Goal: Communication & Community: Answer question/provide support

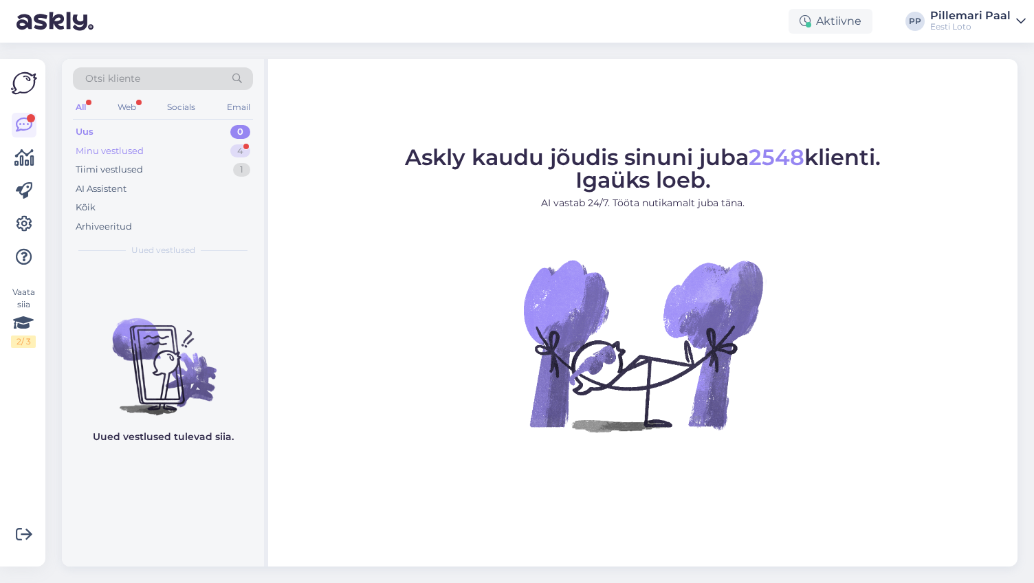
click at [133, 149] on div "Minu vestlused" at bounding box center [110, 151] width 68 height 14
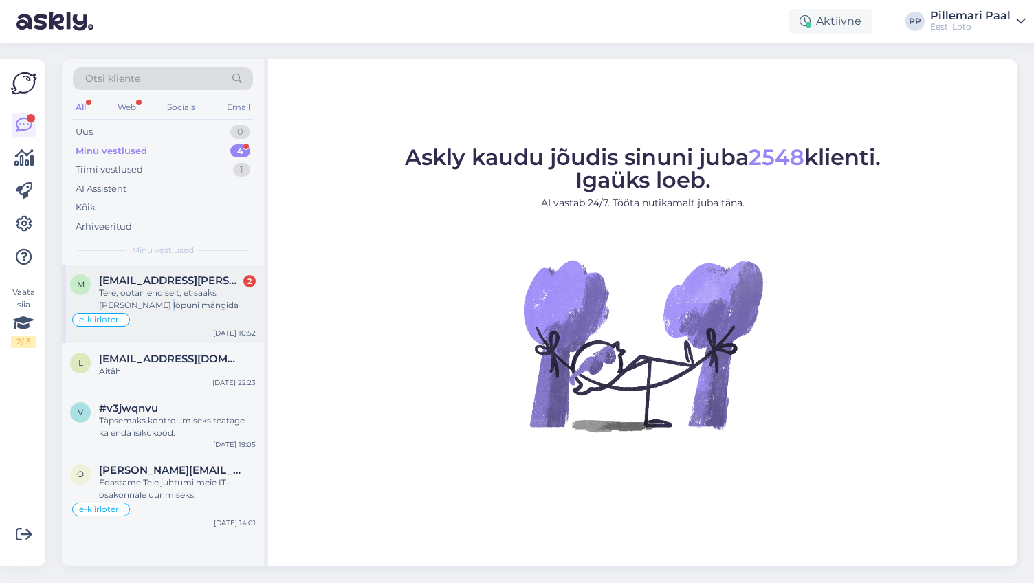
click at [153, 300] on div "Tere, ootan endiselt, et saaks [PERSON_NAME] lõpuni mängida" at bounding box center [177, 299] width 157 height 25
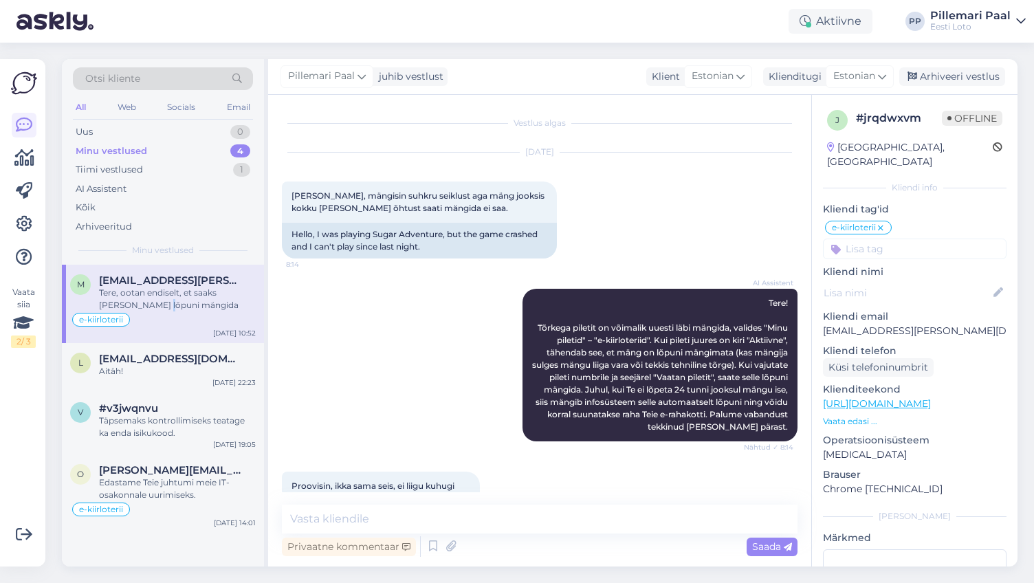
scroll to position [1611, 0]
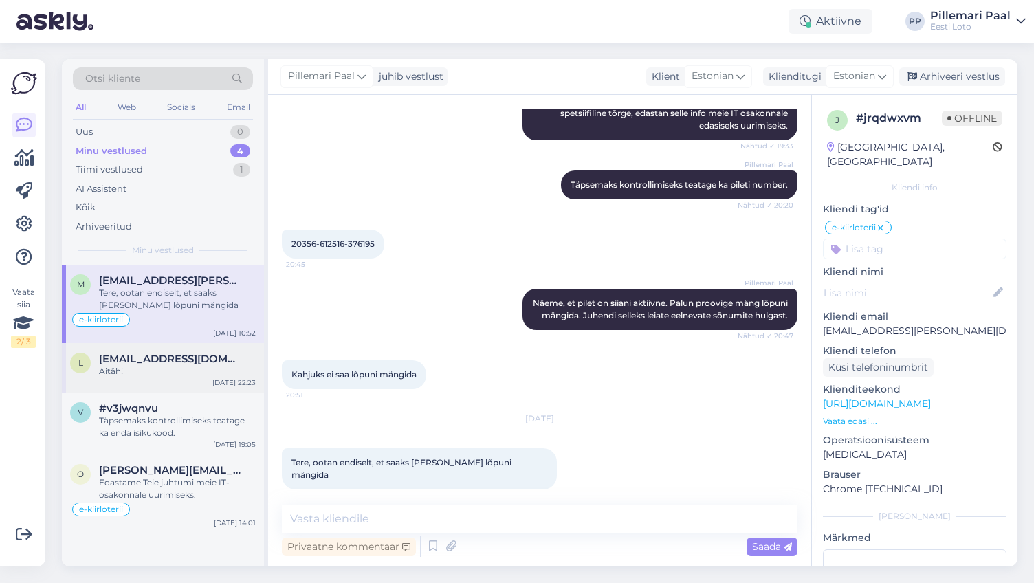
click at [131, 366] on div "Aitäh!" at bounding box center [177, 371] width 157 height 12
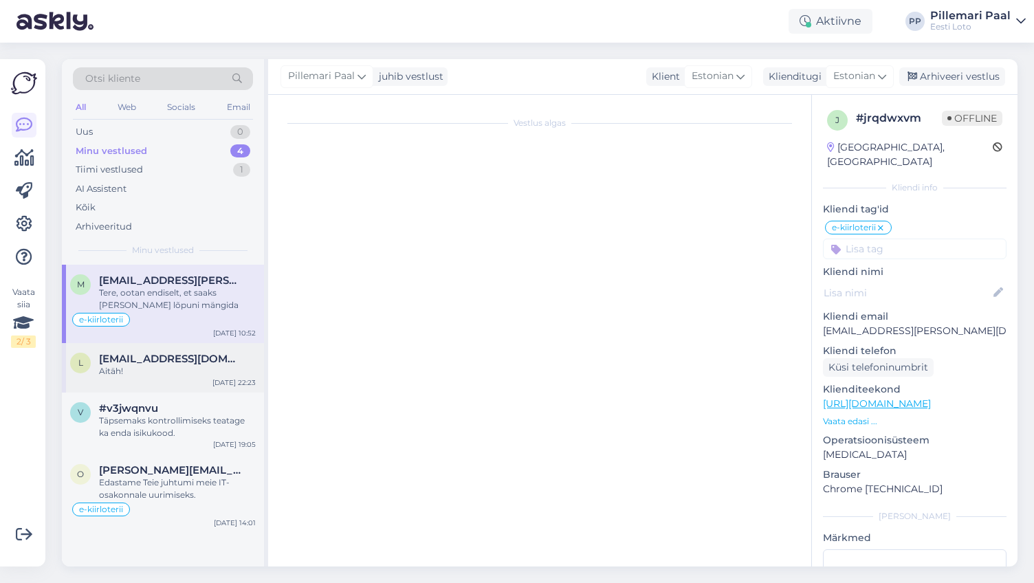
scroll to position [2207, 0]
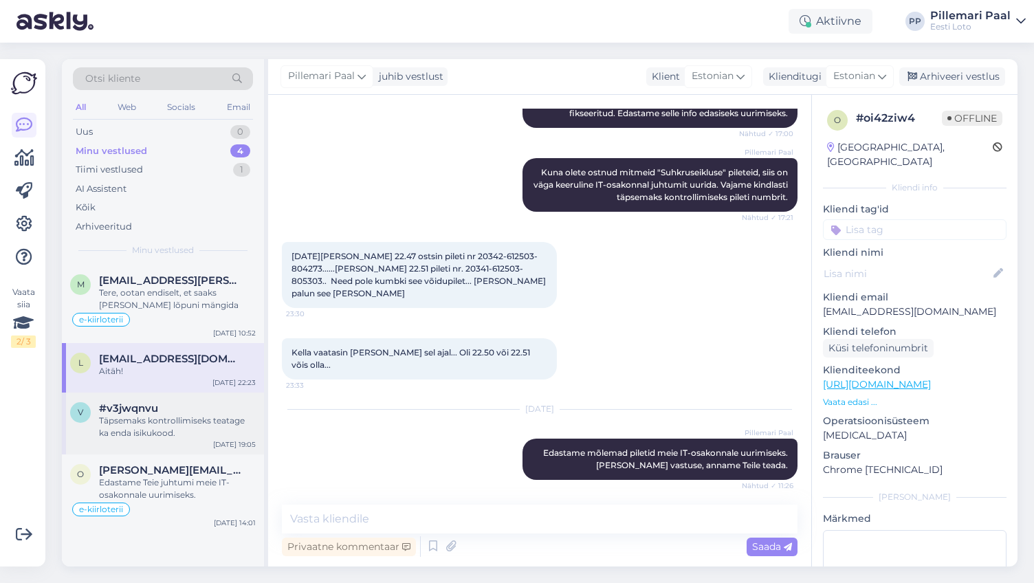
click at [137, 422] on div "Täpsemaks kontrollimiseks teatage ka enda isikukood." at bounding box center [177, 427] width 157 height 25
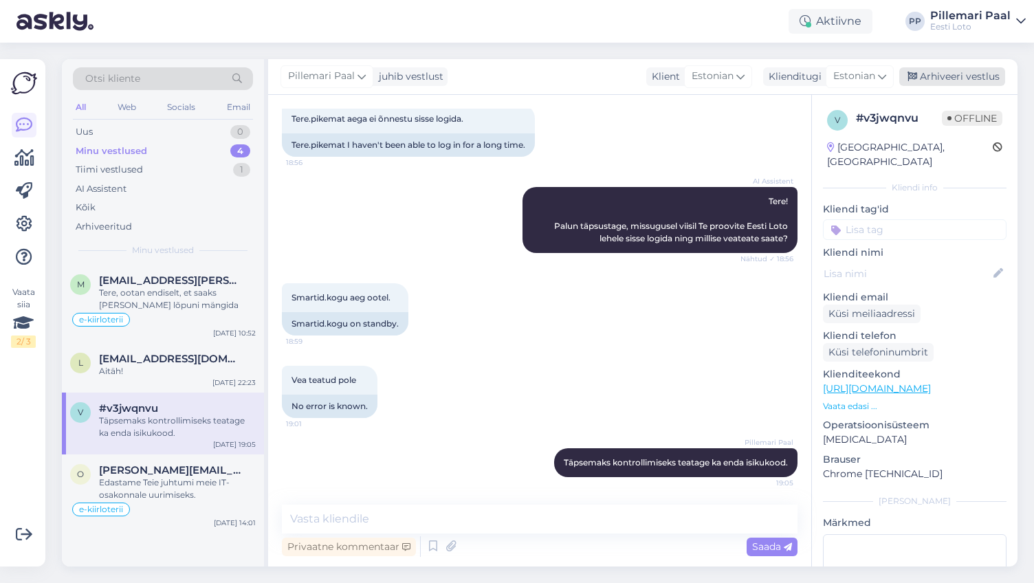
click at [969, 72] on div "Arhiveeri vestlus" at bounding box center [952, 76] width 106 height 19
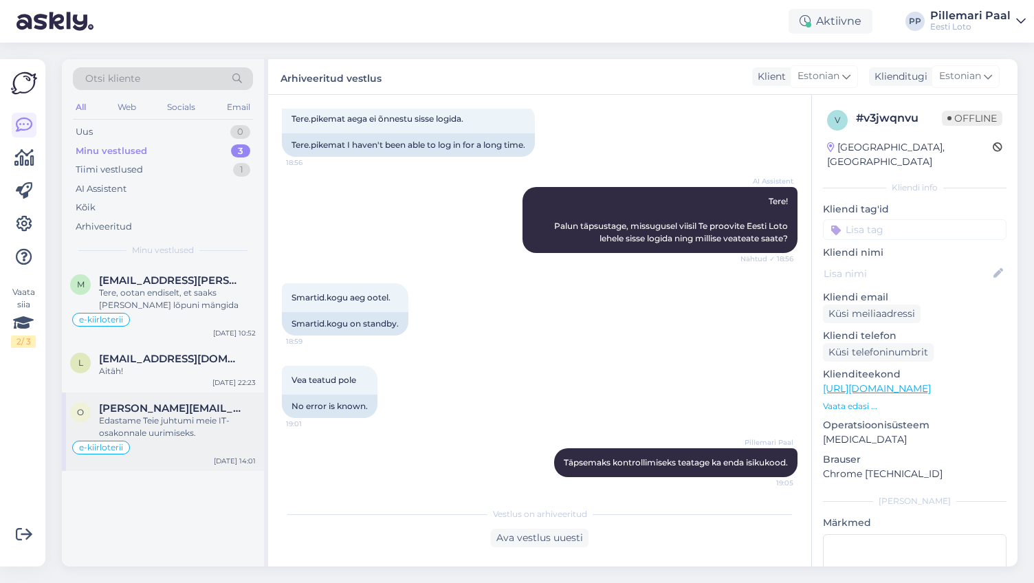
click at [144, 427] on div "Edastame Teie juhtumi meie IT-osakonnale uurimiseks." at bounding box center [177, 427] width 157 height 25
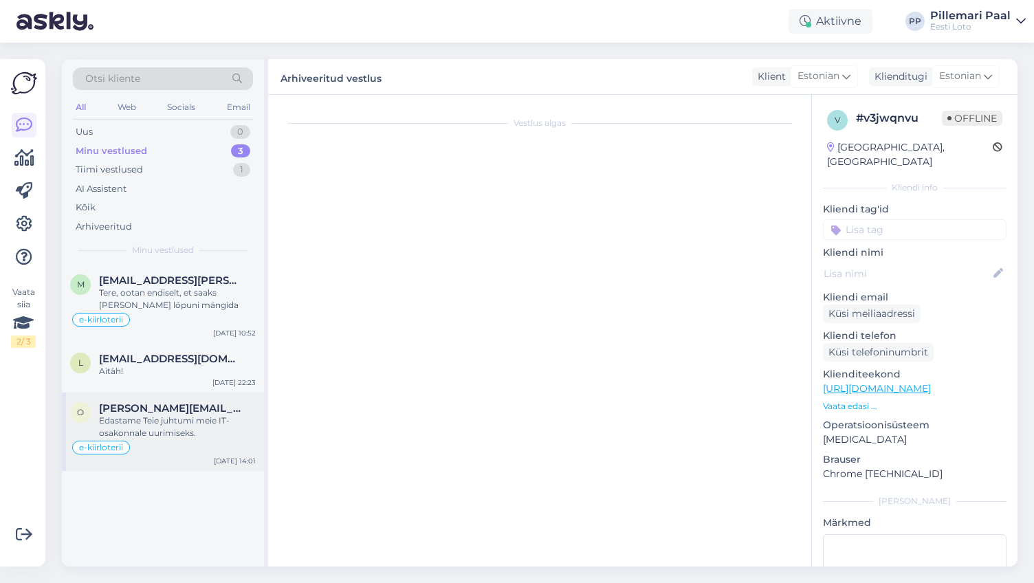
scroll to position [871, 0]
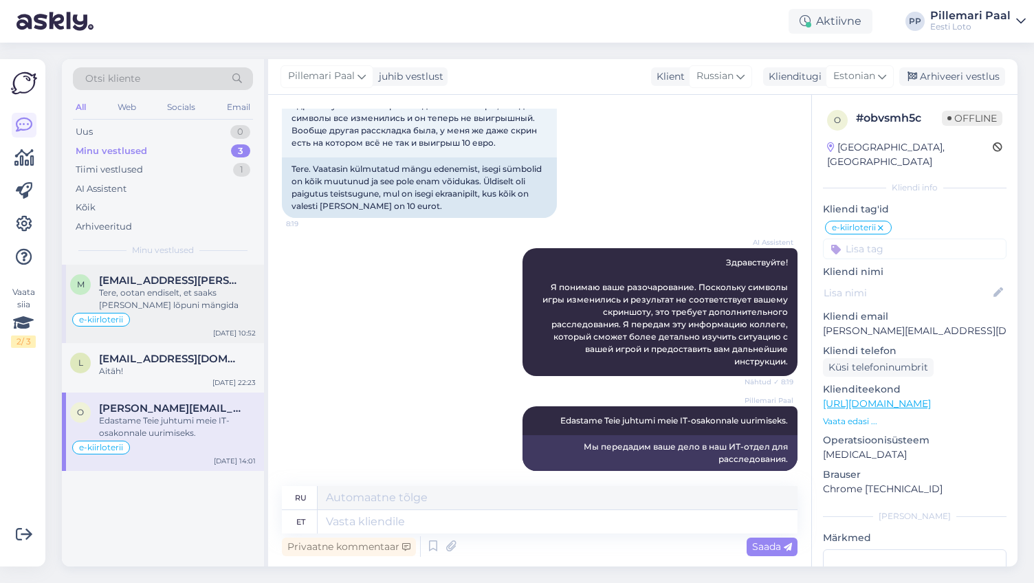
click at [188, 294] on div "Tere, ootan endiselt, et saaks [PERSON_NAME] lõpuni mängida" at bounding box center [177, 299] width 157 height 25
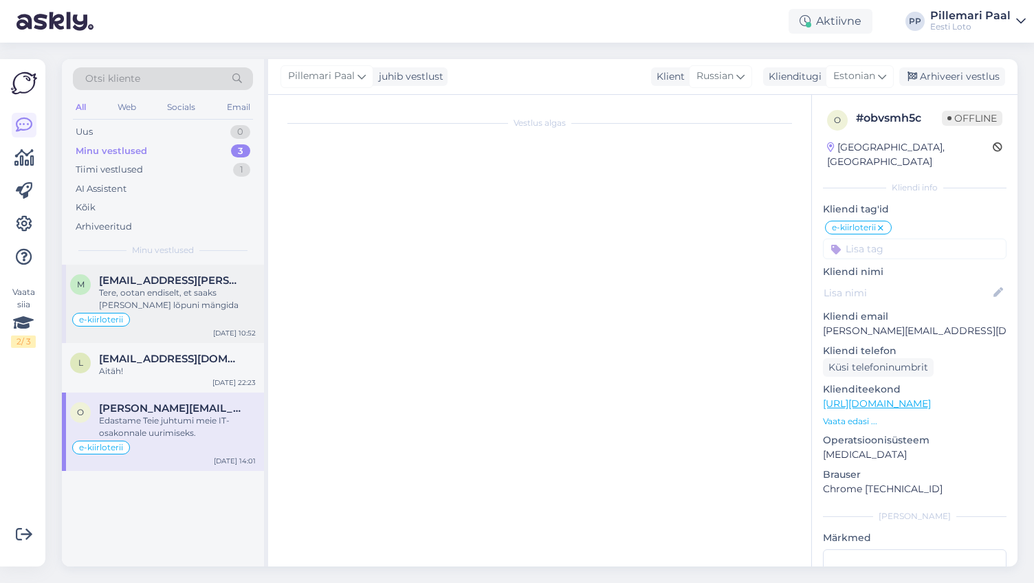
scroll to position [1611, 0]
